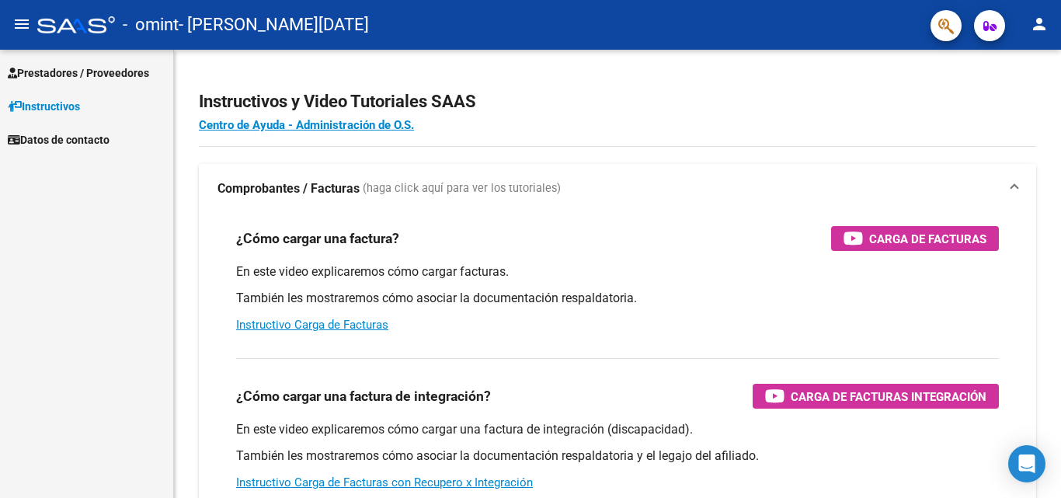
click at [133, 78] on span "Prestadores / Proveedores" at bounding box center [78, 72] width 141 height 17
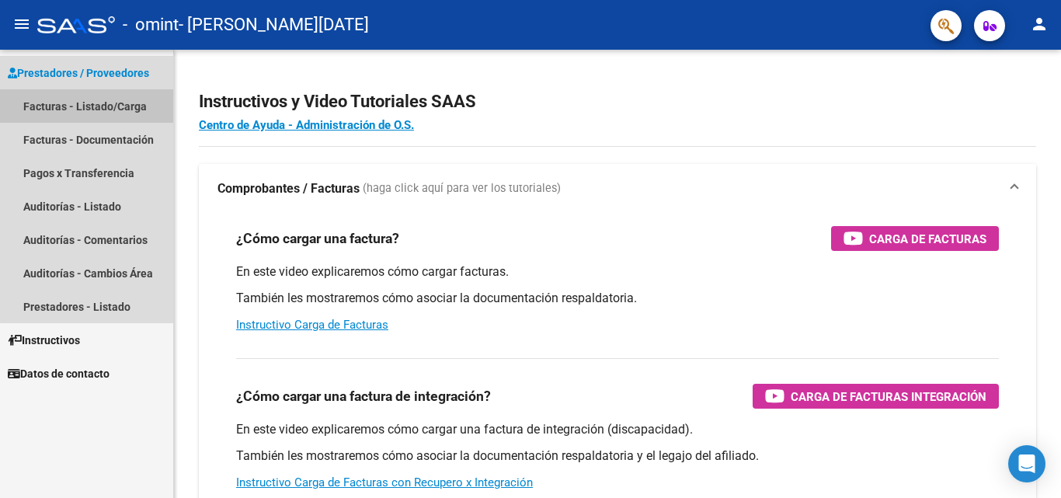
click at [113, 106] on link "Facturas - Listado/Carga" at bounding box center [86, 105] width 173 height 33
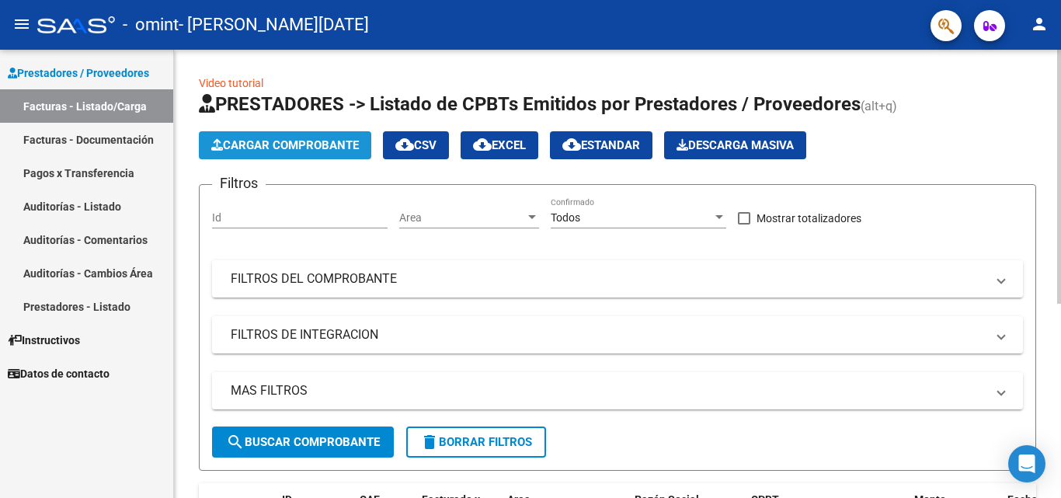
click at [312, 134] on button "Cargar Comprobante" at bounding box center [285, 145] width 172 height 28
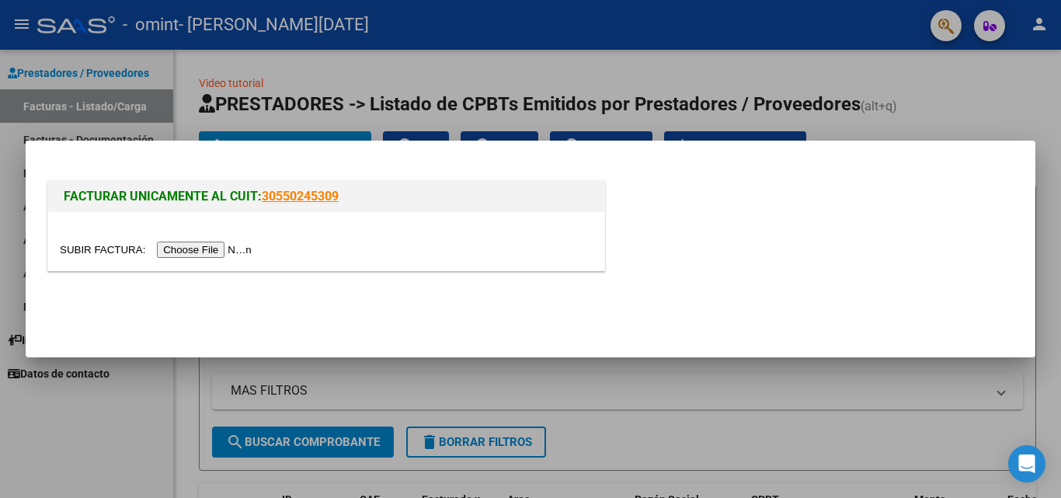
click at [235, 245] on input "file" at bounding box center [158, 249] width 196 height 16
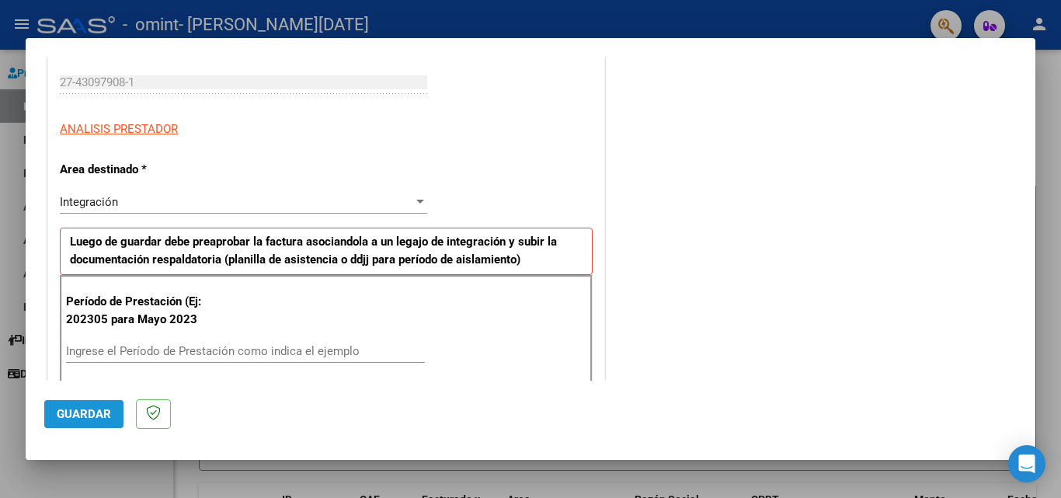
click at [102, 414] on span "Guardar" at bounding box center [84, 414] width 54 height 14
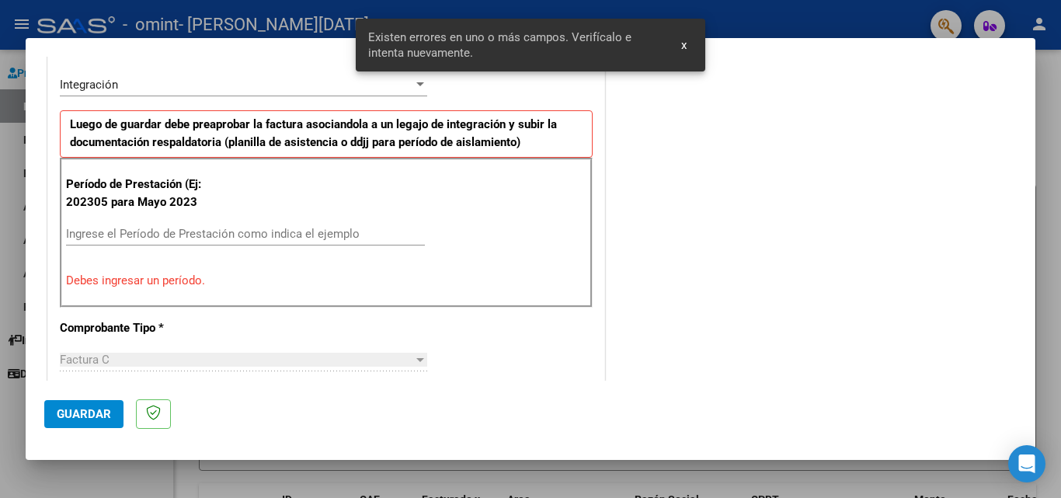
click at [245, 231] on input "Ingrese el Período de Prestación como indica el ejemplo" at bounding box center [245, 234] width 359 height 14
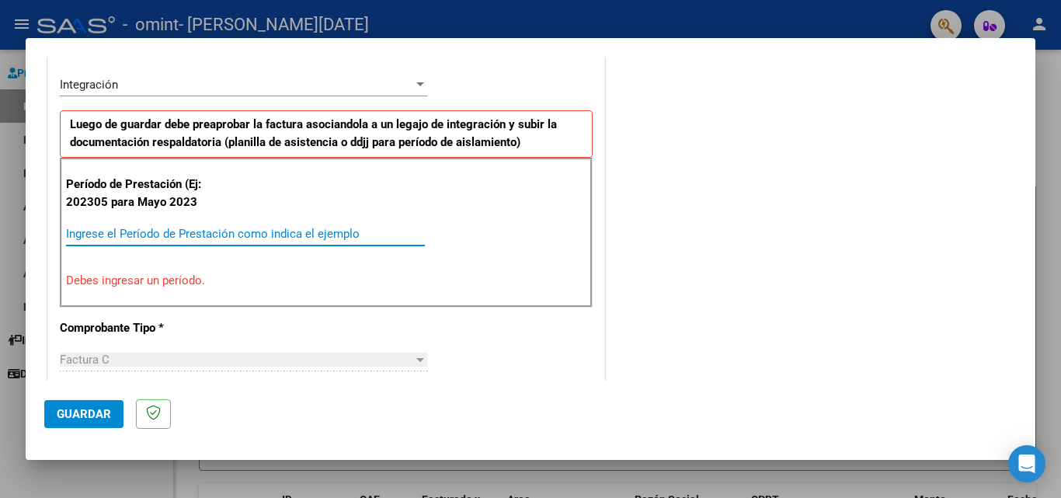
click at [278, 231] on input "Ingrese el Período de Prestación como indica el ejemplo" at bounding box center [245, 234] width 359 height 14
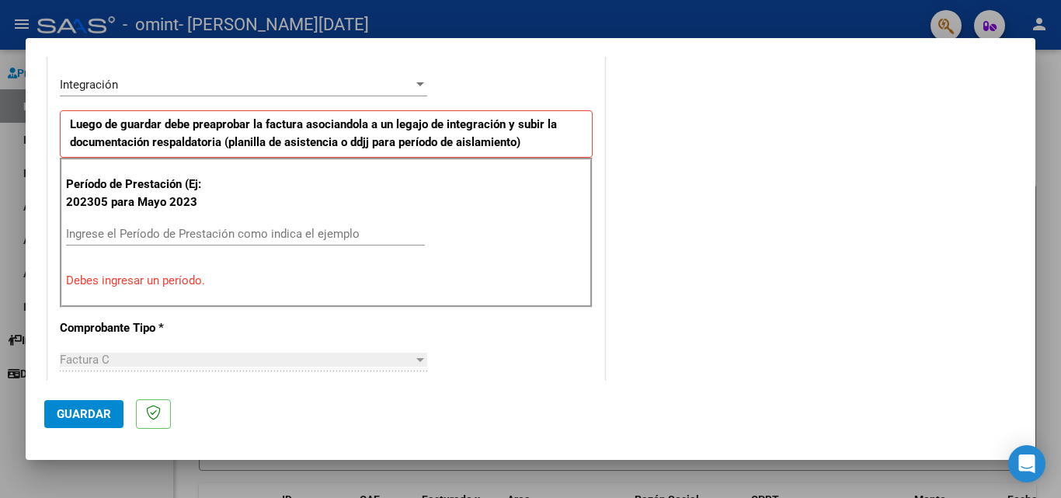
click at [241, 290] on div "Período de Prestación (Ej: 202305 para [DATE] Ingrese el Período de Prestación …" at bounding box center [326, 232] width 533 height 149
click at [292, 297] on div "Período de Prestación (Ej: 202305 para [DATE] Ingrese el Período de Prestación …" at bounding box center [326, 232] width 533 height 149
click at [211, 198] on p "Período de Prestación (Ej: 202305 para Mayo 2023" at bounding box center [144, 192] width 156 height 35
click at [285, 251] on div "Ingrese el Período de Prestación como indica el ejemplo" at bounding box center [245, 241] width 359 height 38
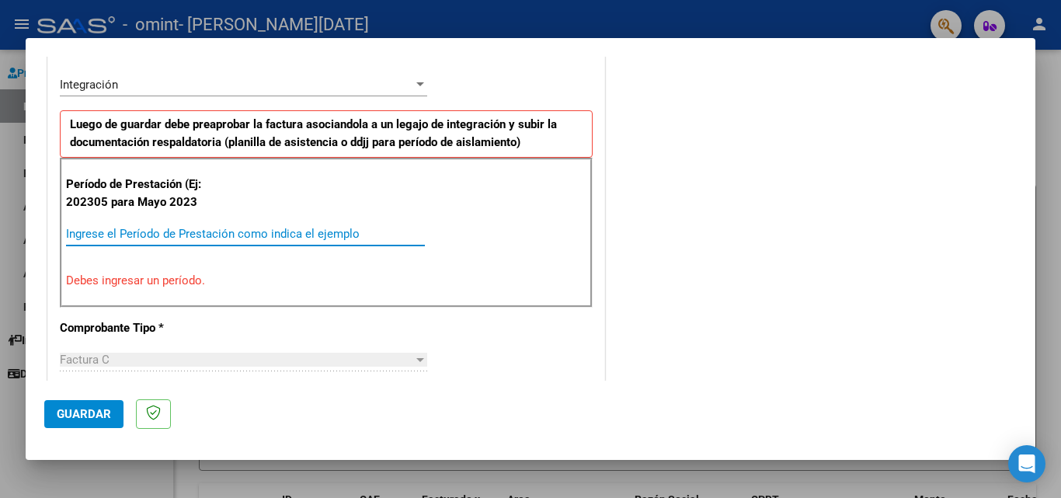
click at [290, 239] on input "Ingrese el Período de Prestación como indica el ejemplo" at bounding box center [245, 234] width 359 height 14
click at [299, 228] on input "Ingrese el Período de Prestación como indica el ejemplo" at bounding box center [245, 234] width 359 height 14
click at [314, 328] on div "CUIT * 27-43097908-1 Ingresar CUIT ANALISIS PRESTADOR Area destinado * Integrac…" at bounding box center [326, 491] width 556 height 1180
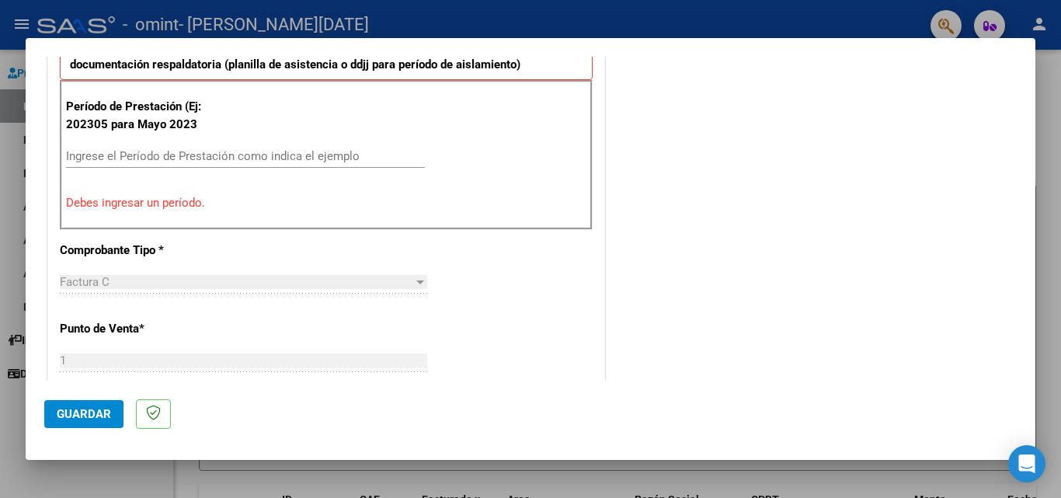
drag, startPoint x: 212, startPoint y: 224, endPoint x: 209, endPoint y: 169, distance: 55.2
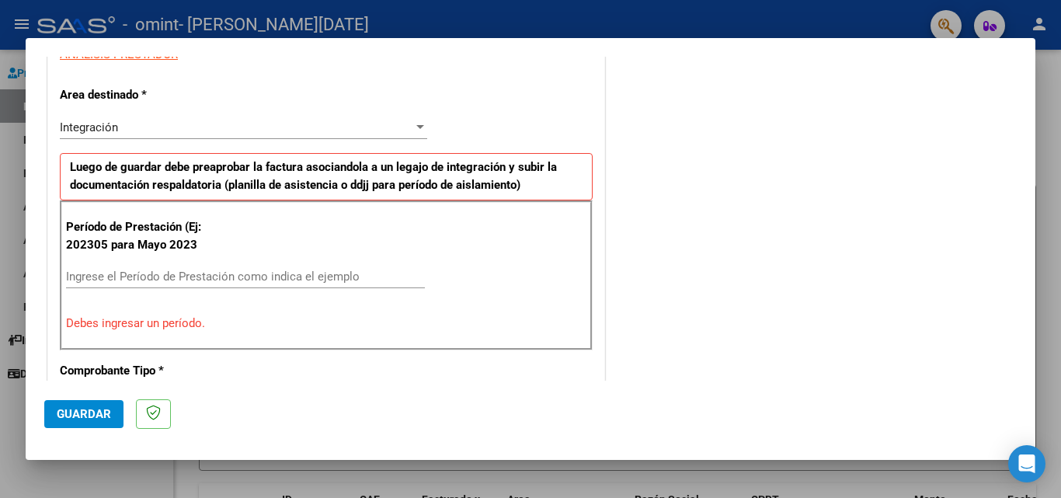
scroll to position [196, 0]
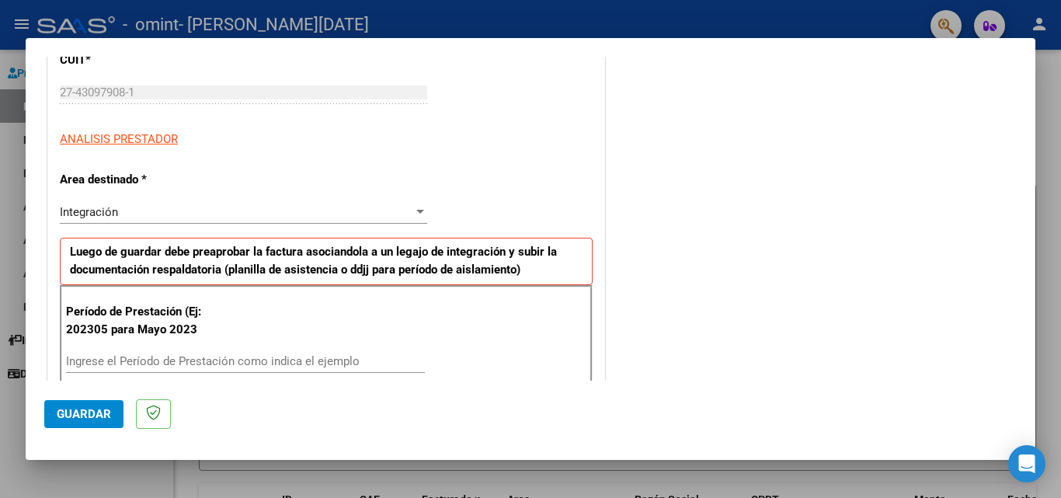
drag, startPoint x: 326, startPoint y: 192, endPoint x: 328, endPoint y: 120, distance: 71.5
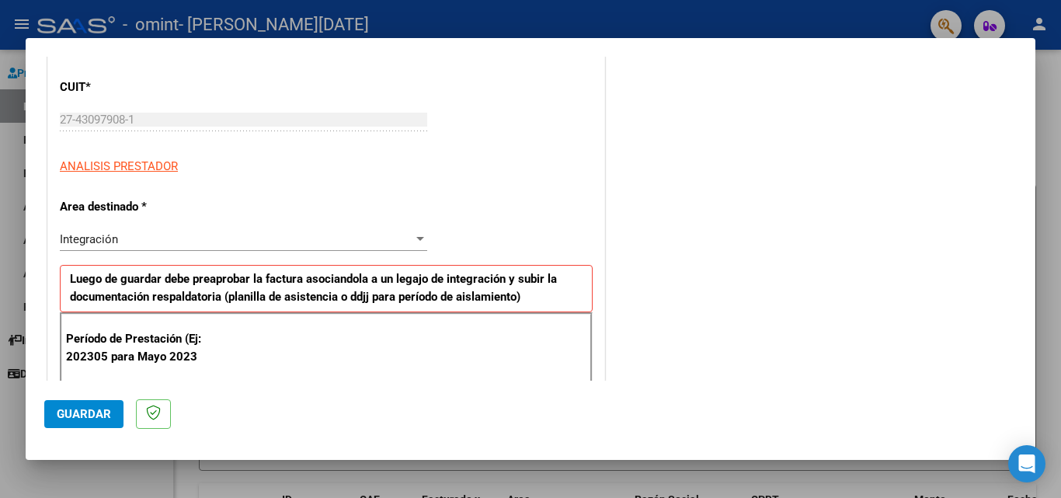
click at [245, 242] on div "Integración" at bounding box center [236, 239] width 353 height 14
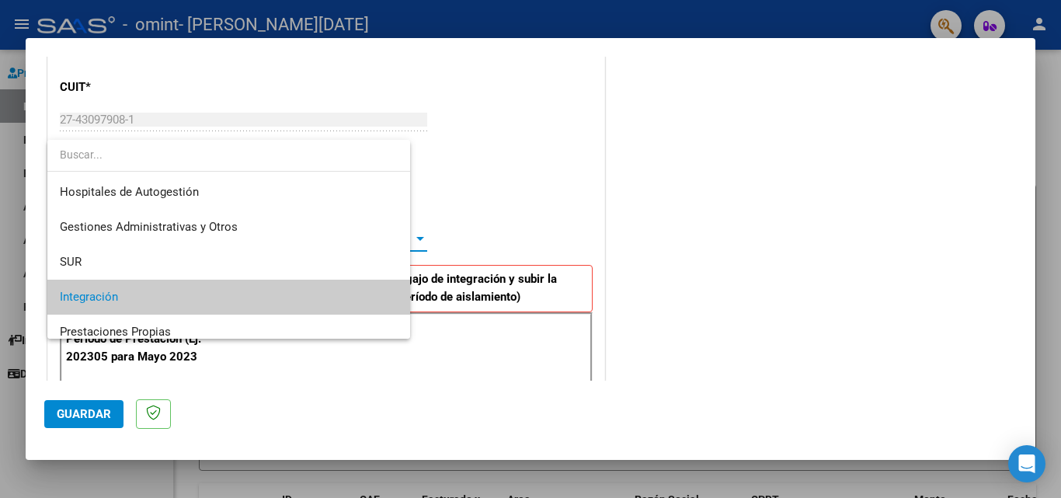
scroll to position [58, 0]
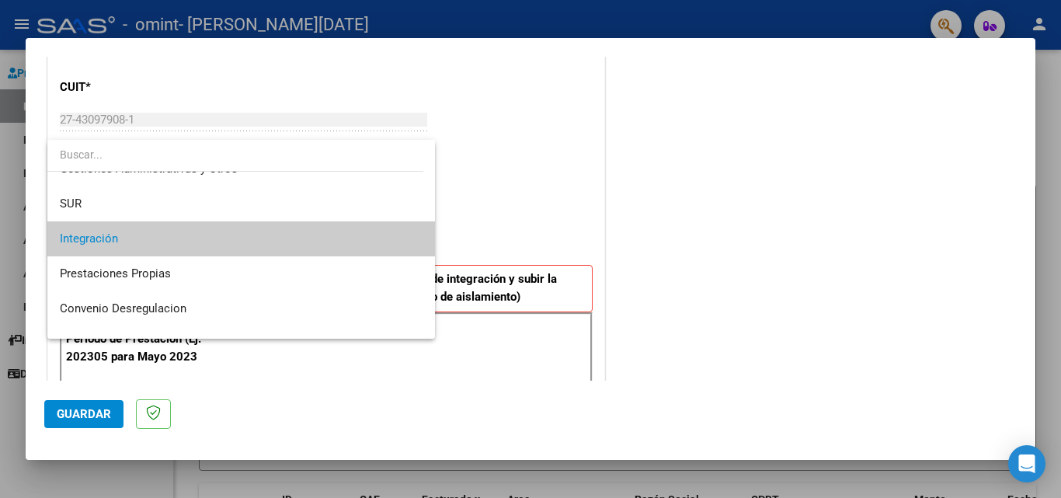
click at [252, 239] on span "Integración" at bounding box center [241, 238] width 363 height 35
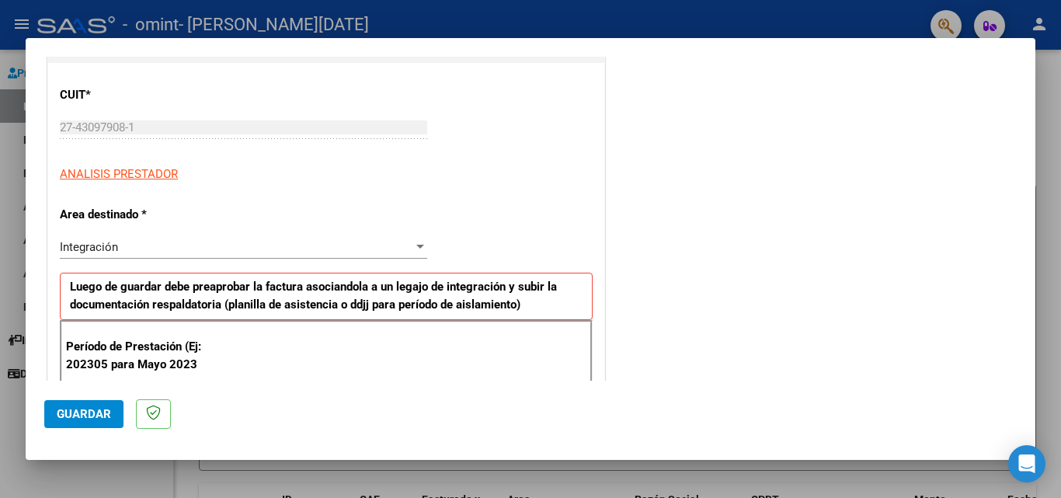
scroll to position [236, 0]
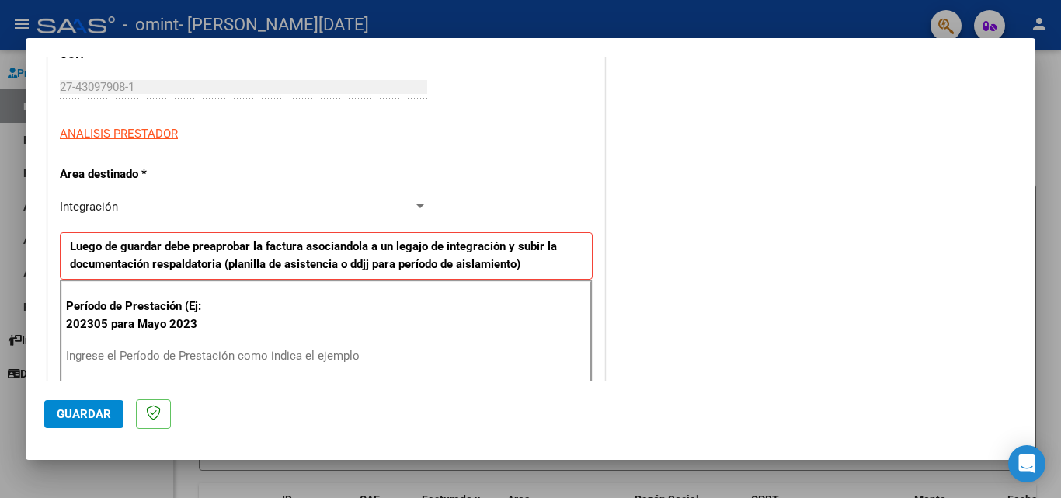
drag, startPoint x: 506, startPoint y: 262, endPoint x: 328, endPoint y: 366, distance: 206.0
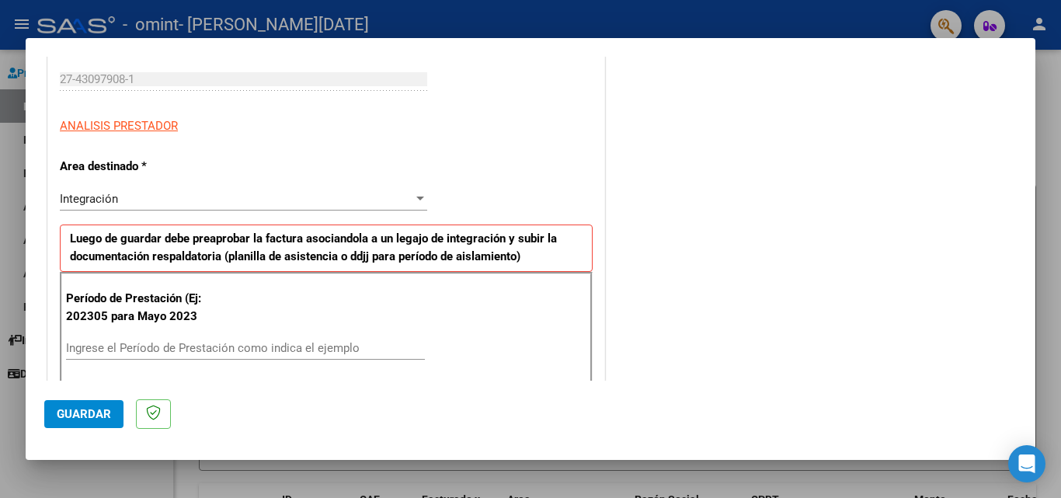
click at [195, 355] on div "Ingrese el Período de Prestación como indica el ejemplo" at bounding box center [245, 347] width 359 height 23
click at [198, 351] on input "Ingrese el Período de Prestación como indica el ejemplo" at bounding box center [245, 348] width 359 height 14
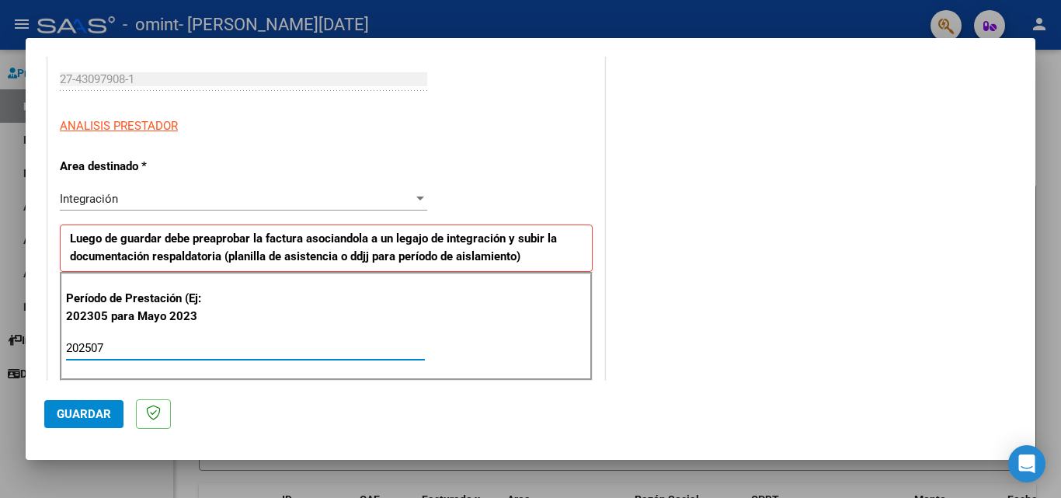
scroll to position [158, 0]
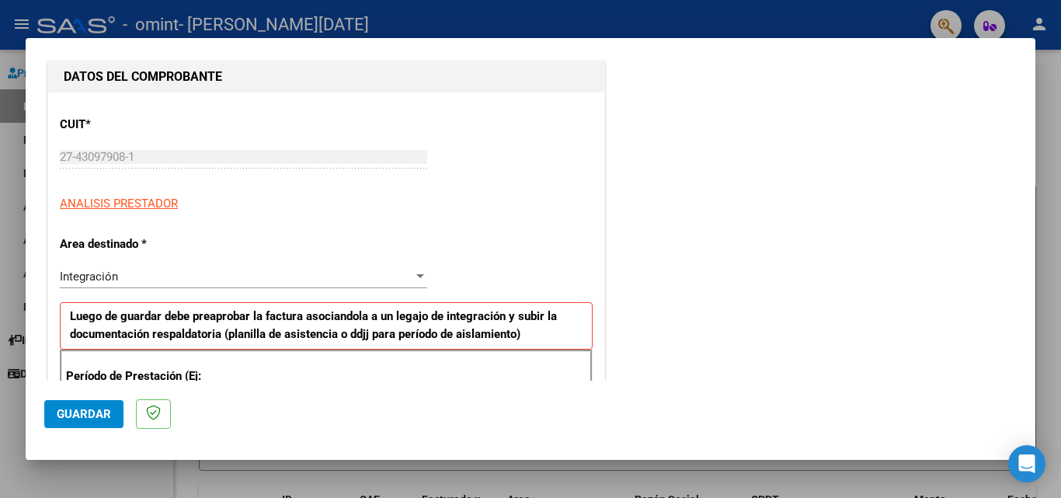
type input "202507"
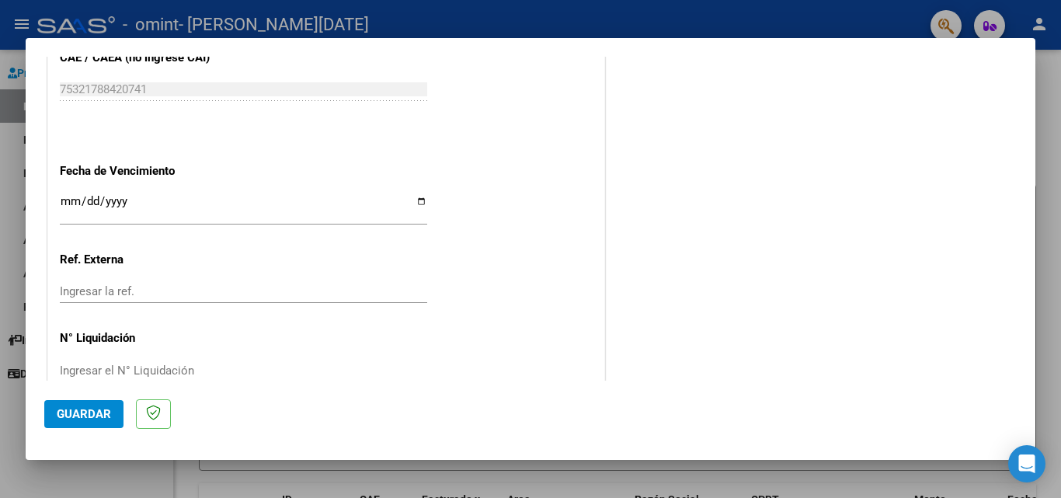
scroll to position [1013, 0]
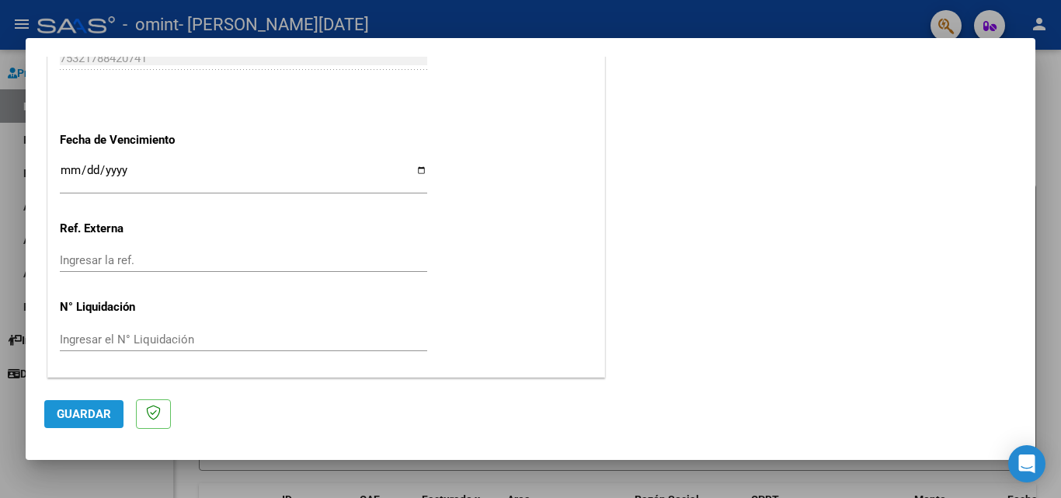
click at [64, 423] on button "Guardar" at bounding box center [83, 414] width 79 height 28
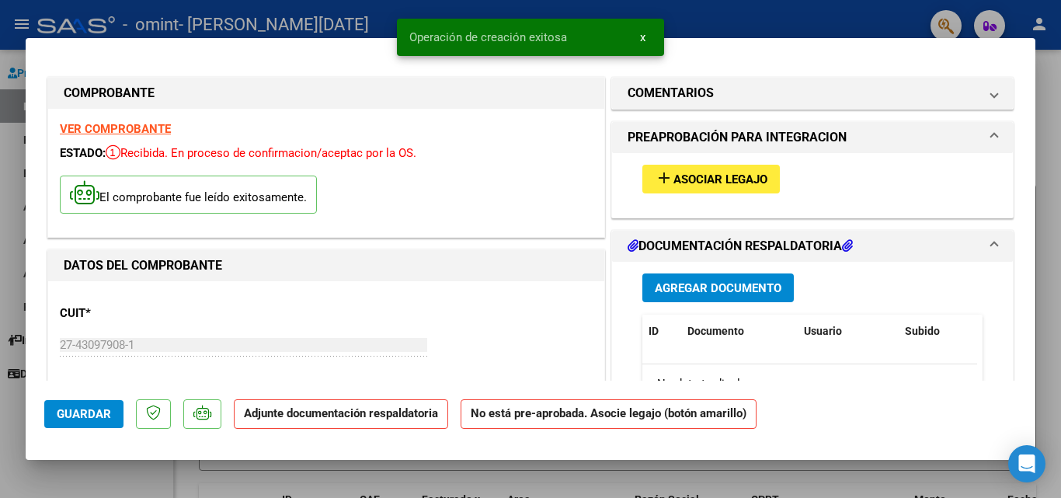
scroll to position [78, 0]
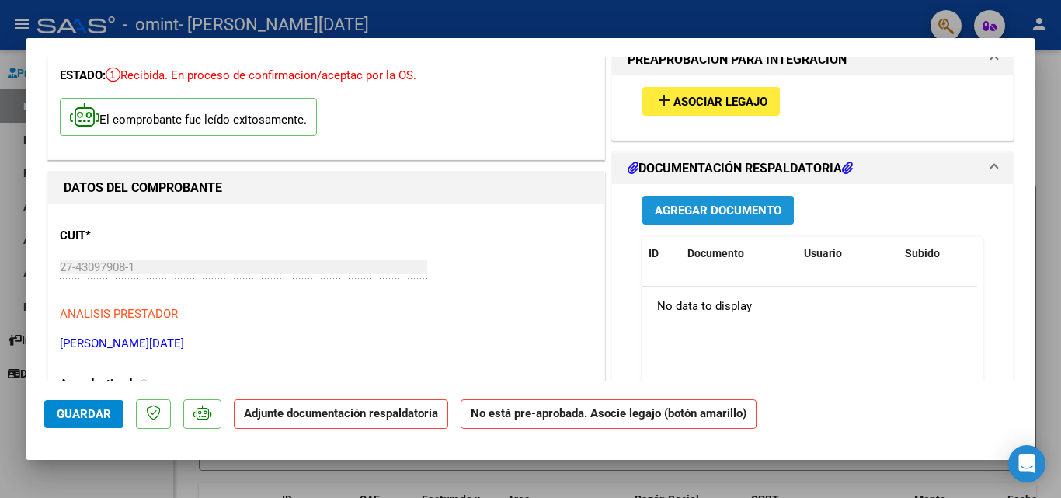
click at [664, 214] on span "Agregar Documento" at bounding box center [718, 210] width 127 height 14
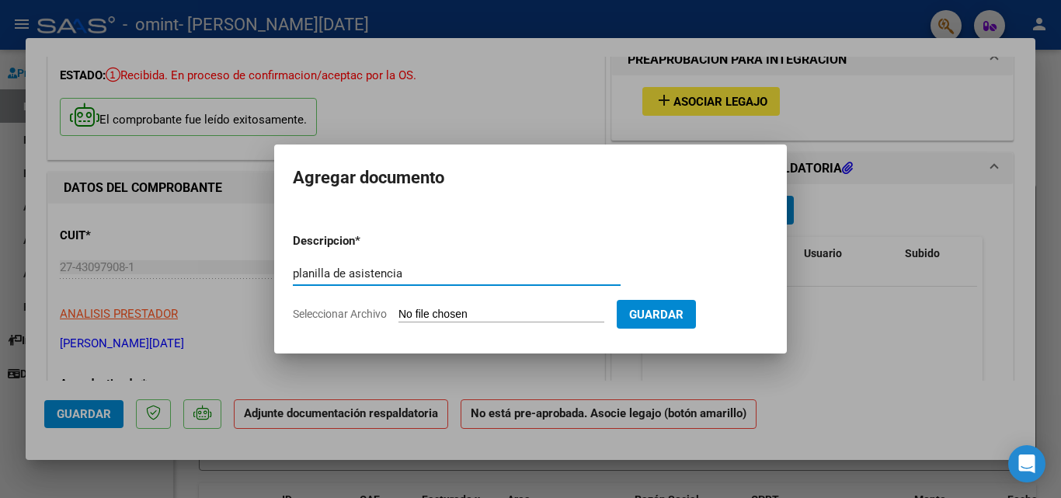
type input "planilla de asistencia"
click at [498, 305] on form "Descripcion * planilla de asistencia Escriba aquí una descripcion Seleccionar A…" at bounding box center [530, 277] width 475 height 113
click at [334, 313] on span "Seleccionar Archivo" at bounding box center [340, 313] width 94 height 12
click at [398, 313] on input "Seleccionar Archivo" at bounding box center [501, 314] width 206 height 15
click at [429, 317] on input "Seleccionar Archivo" at bounding box center [501, 314] width 206 height 15
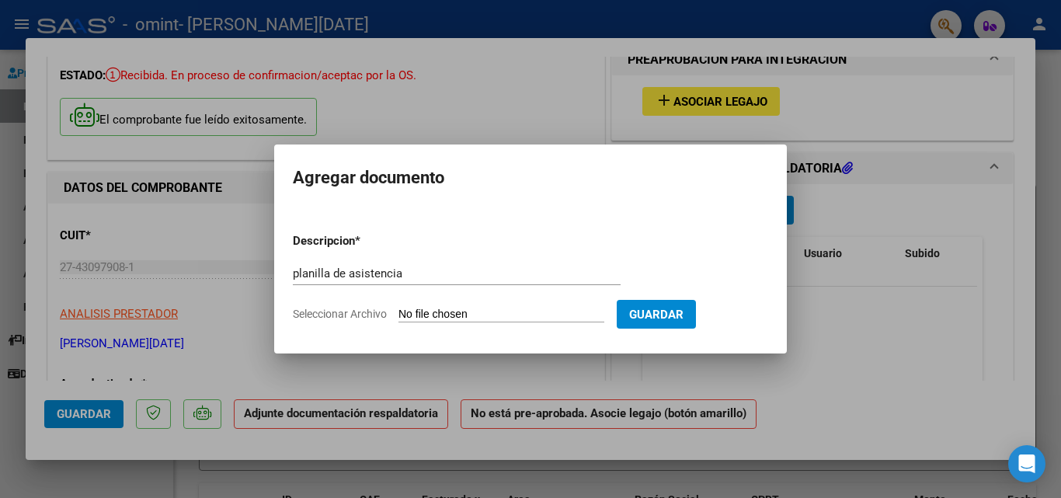
type input "C:\fakepath\Planilla [PERSON_NAME].pdf"
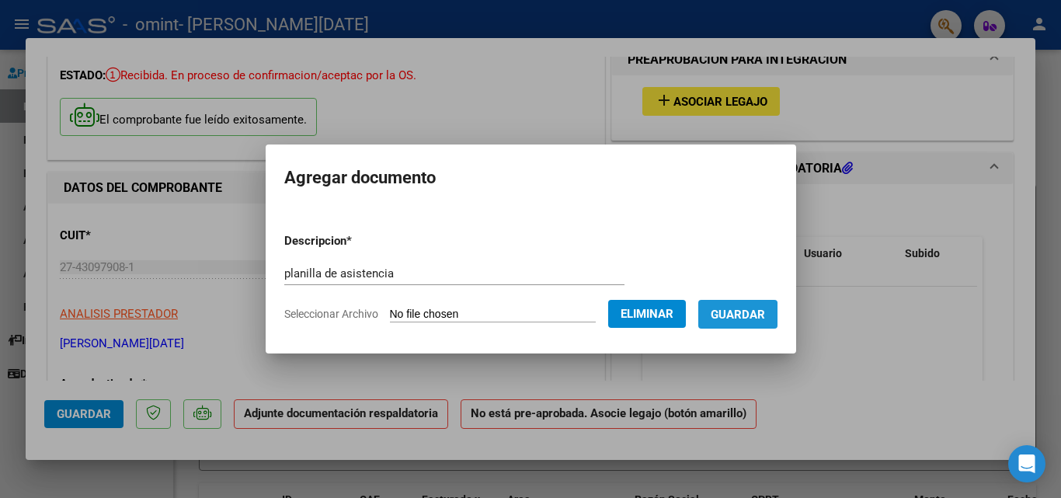
click at [735, 317] on span "Guardar" at bounding box center [738, 314] width 54 height 14
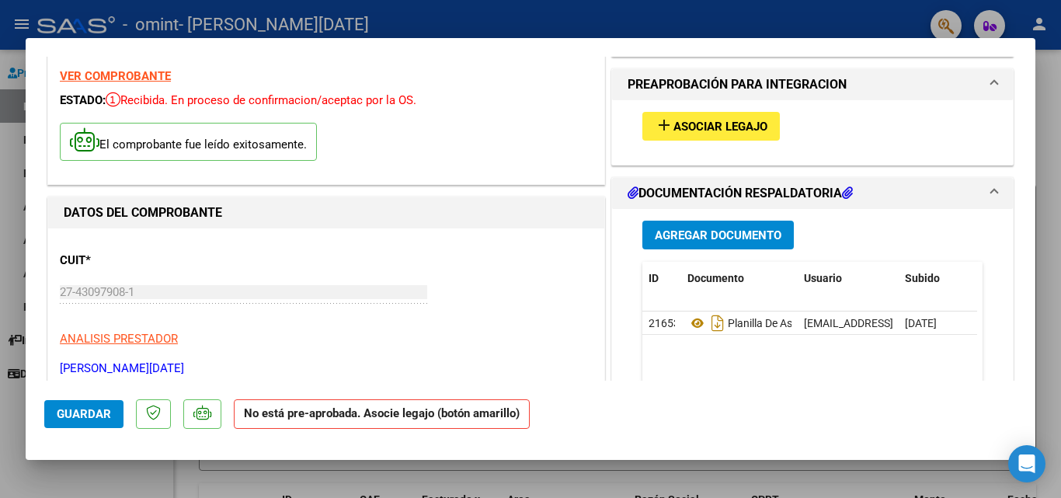
scroll to position [0, 0]
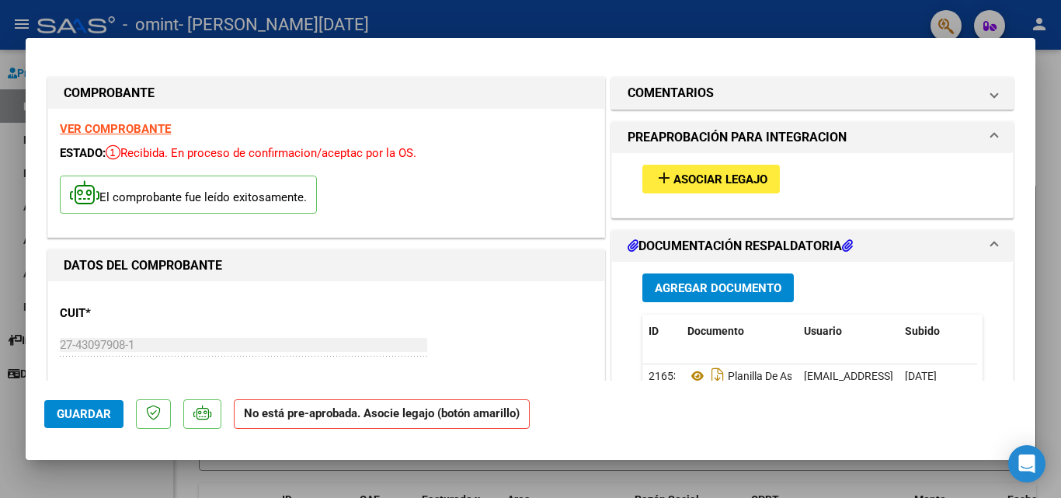
click at [759, 171] on button "add Asociar Legajo" at bounding box center [710, 179] width 137 height 29
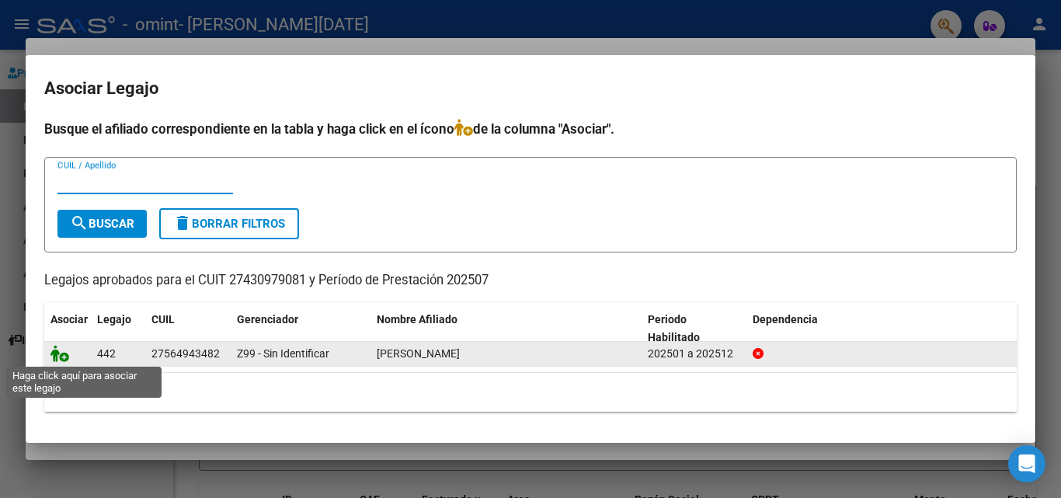
click at [54, 358] on icon at bounding box center [59, 353] width 19 height 17
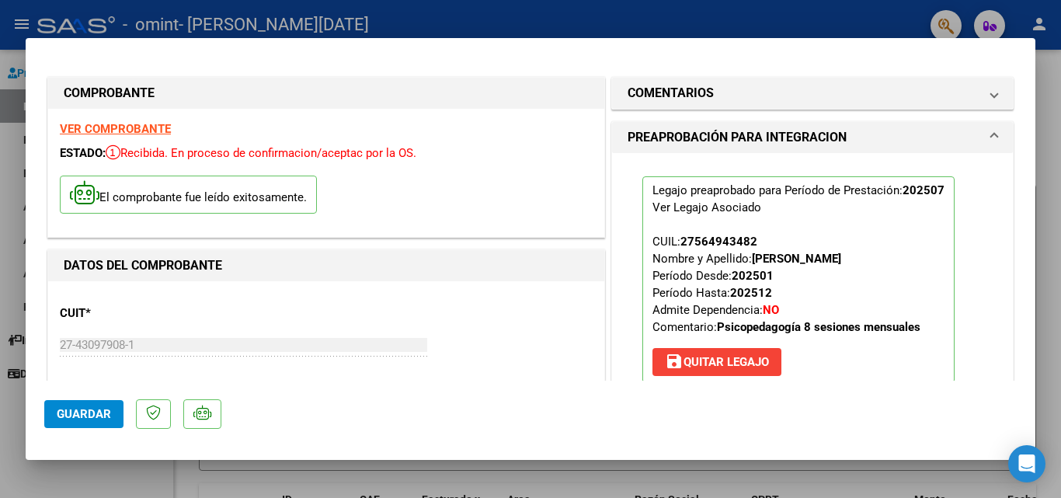
click at [100, 412] on span "Guardar" at bounding box center [84, 414] width 54 height 14
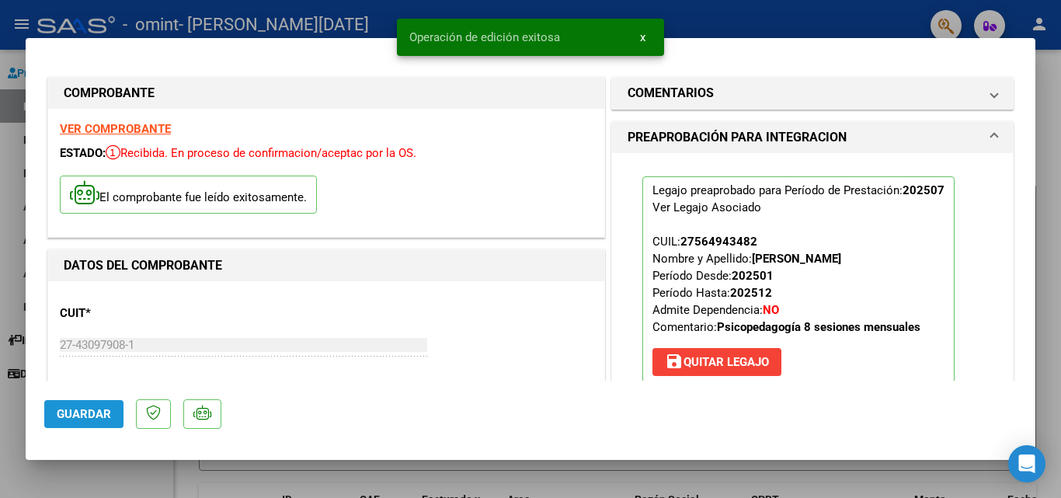
click at [102, 415] on span "Guardar" at bounding box center [84, 414] width 54 height 14
click at [1051, 93] on div at bounding box center [530, 249] width 1061 height 498
type input "$ 0,00"
